Goal: Navigation & Orientation: Find specific page/section

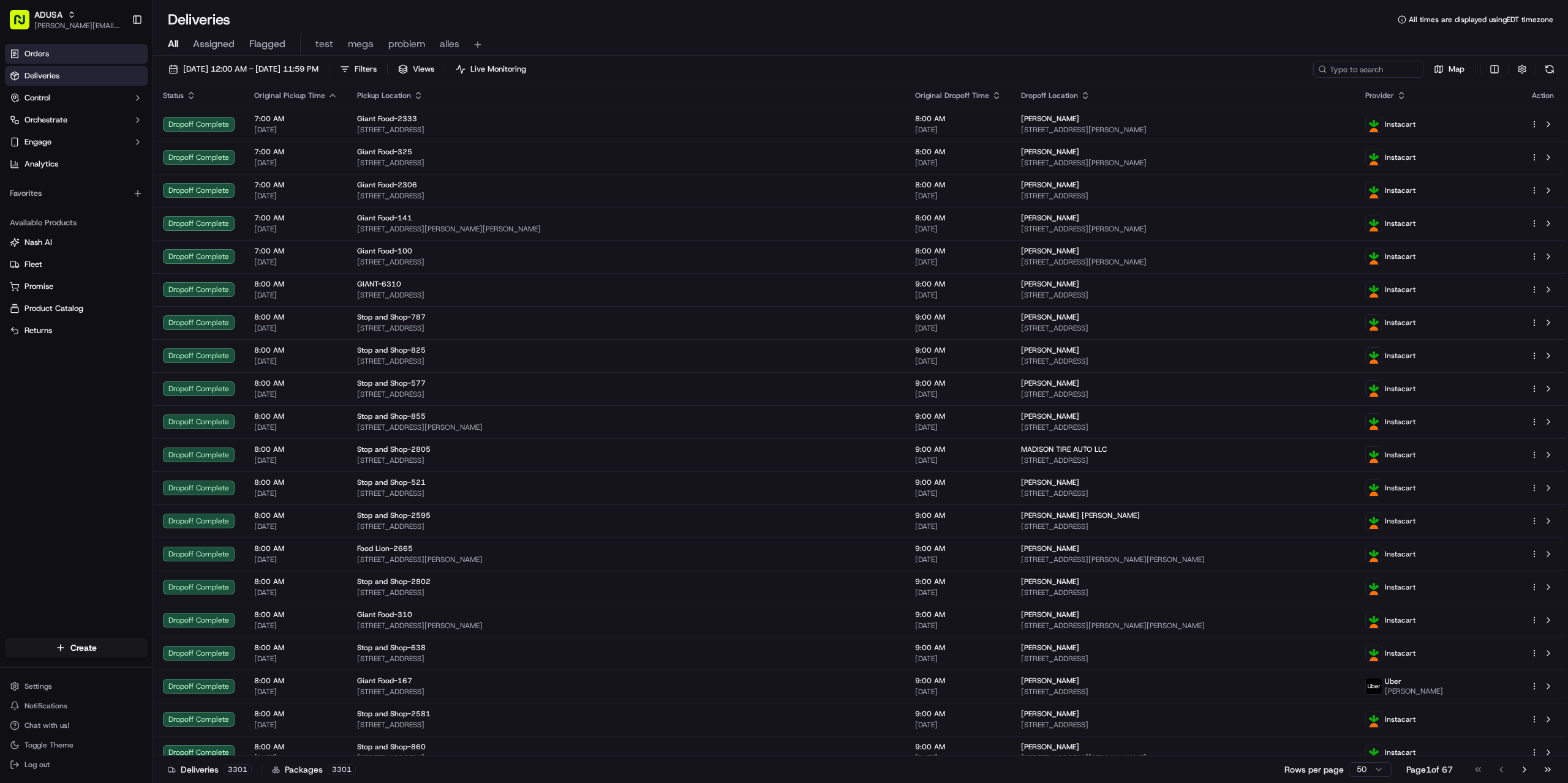
click at [66, 57] on link "Orders" at bounding box center [76, 54] width 143 height 20
